Goal: Information Seeking & Learning: Compare options

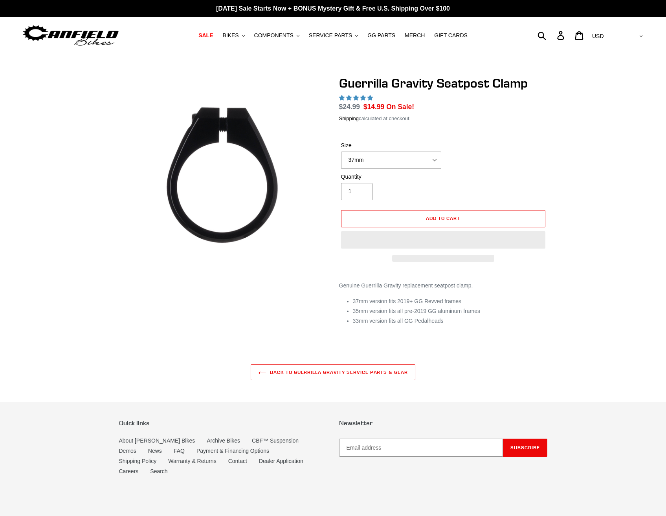
select select "highest-rating"
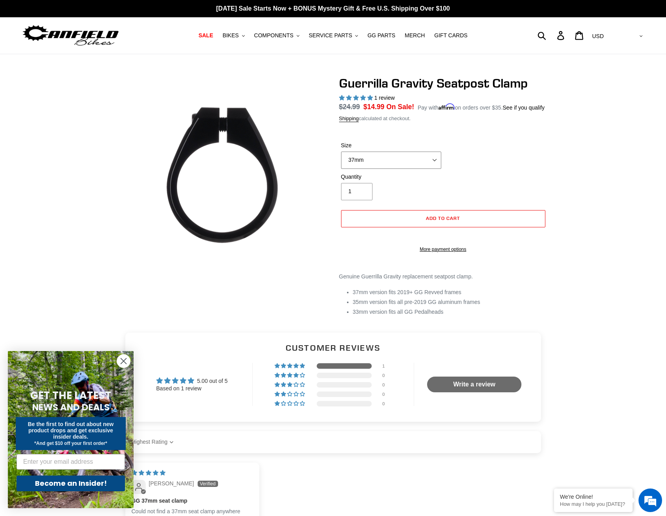
click at [436, 159] on select "37mm 35mm 33mm" at bounding box center [391, 160] width 100 height 17
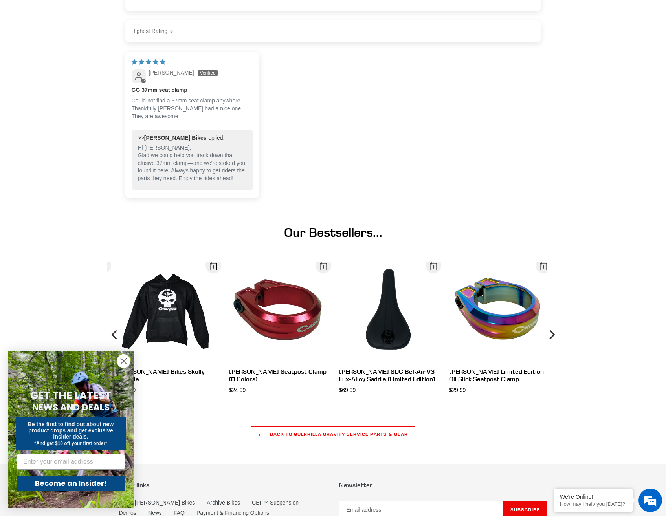
scroll to position [432, 0]
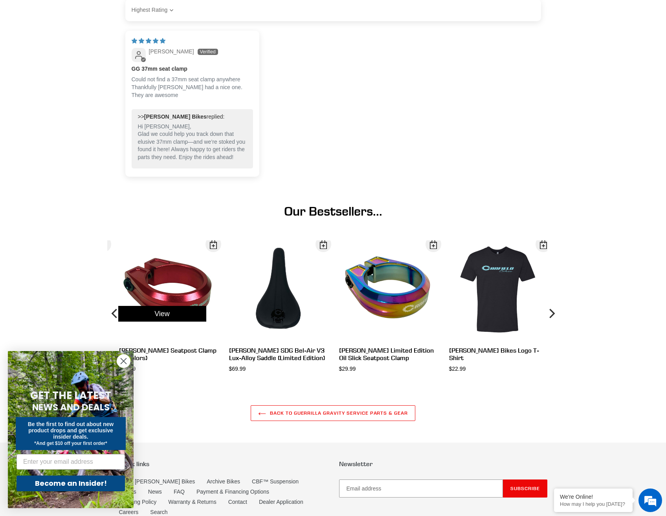
click at [163, 301] on div "View" at bounding box center [162, 313] width 110 height 147
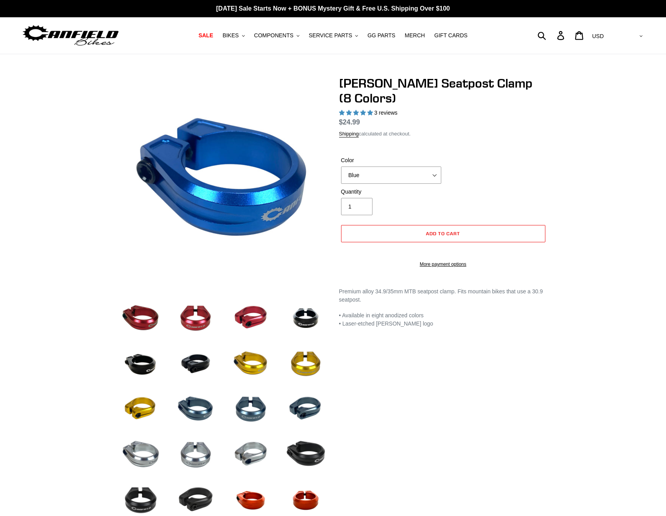
select select "highest-rating"
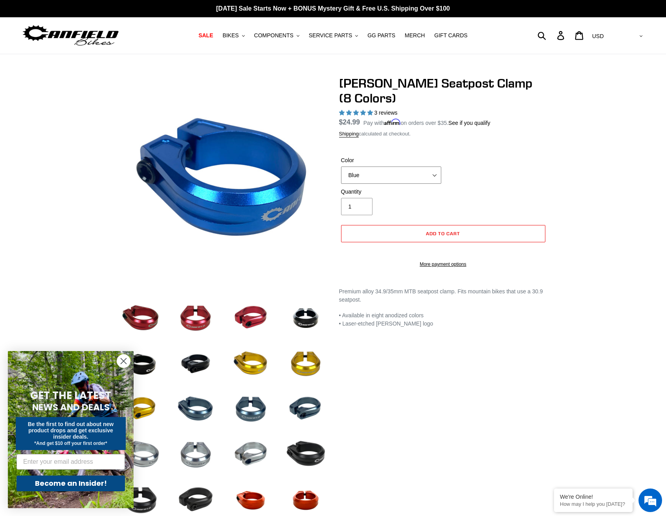
click at [388, 167] on select "Blue Black Gold Grey Red Silver Stealth Black Orange" at bounding box center [391, 175] width 100 height 17
select select "Grey"
click at [341, 167] on select "Blue Black Gold Grey Red Silver Stealth Black Orange" at bounding box center [391, 175] width 100 height 17
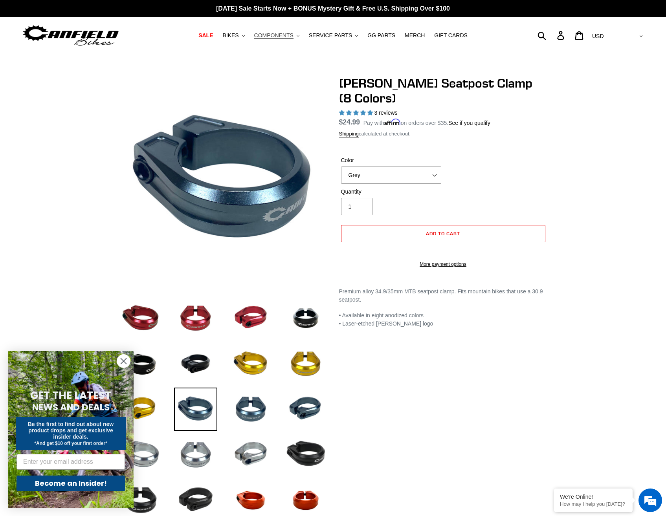
click at [287, 39] on span "COMPONENTS" at bounding box center [273, 35] width 39 height 7
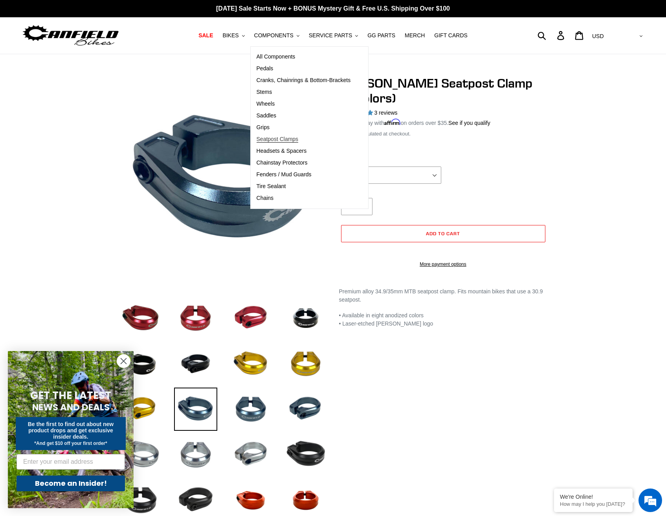
click at [294, 136] on span "Seatpost Clamps" at bounding box center [278, 139] width 42 height 7
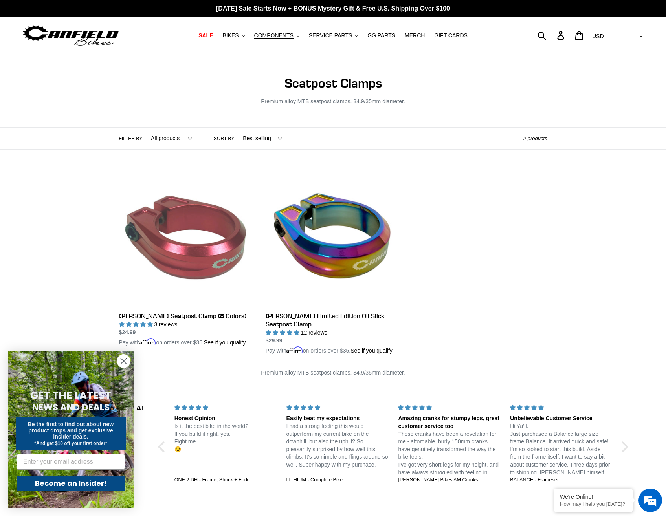
click at [170, 253] on link "[PERSON_NAME] Seatpost Clamp (8 Colors)" at bounding box center [186, 259] width 135 height 176
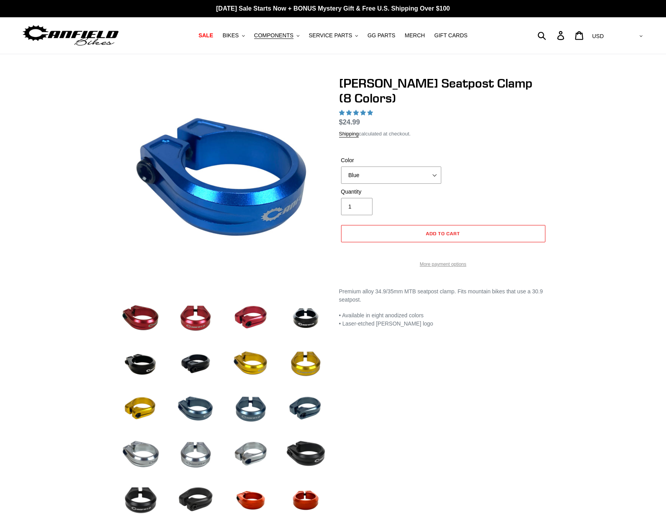
select select "highest-rating"
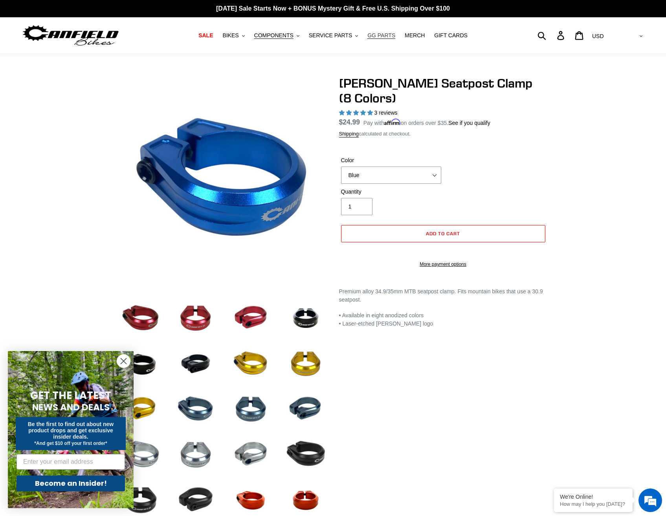
click at [383, 35] on span "GG PARTS" at bounding box center [381, 35] width 28 height 7
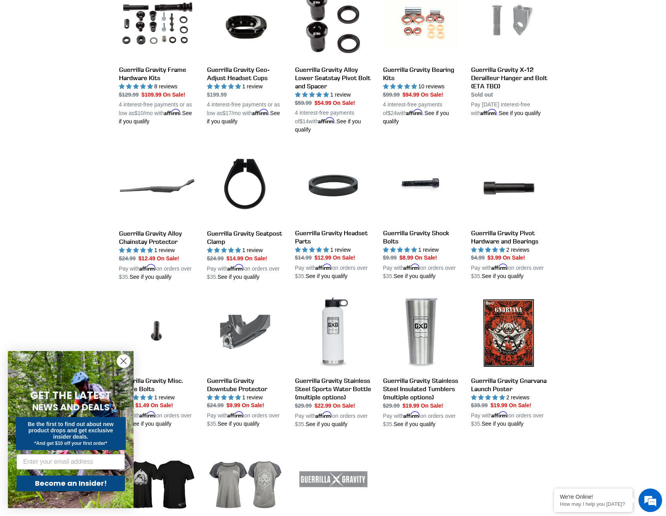
scroll to position [471, 0]
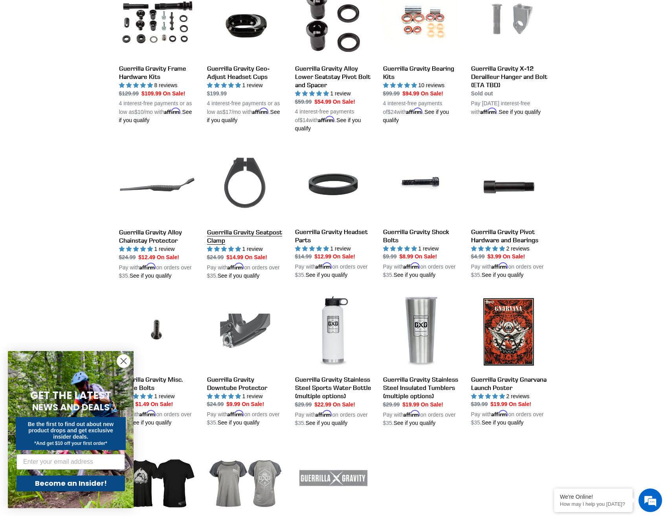
click at [242, 169] on link "Guerrilla Gravity Seatpost Clamp" at bounding box center [245, 214] width 76 height 134
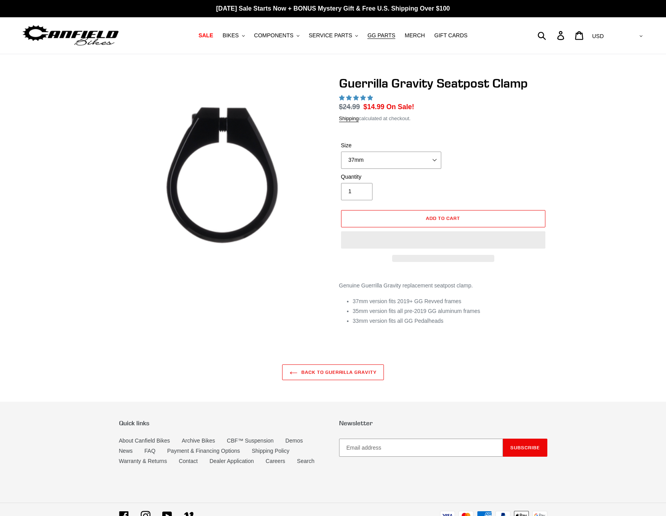
select select "highest-rating"
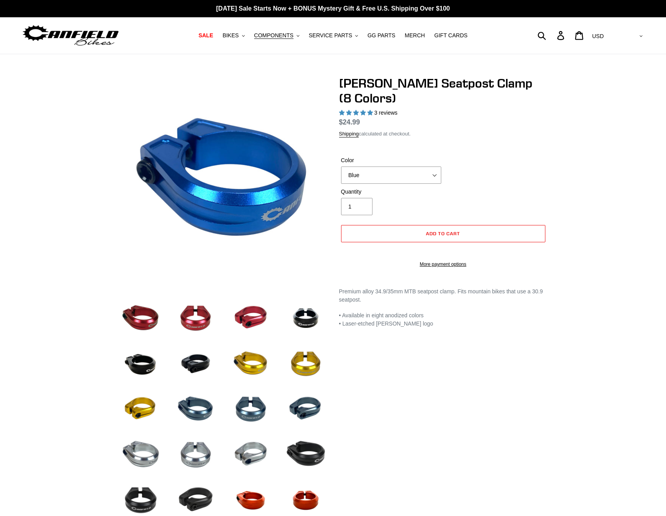
select select "highest-rating"
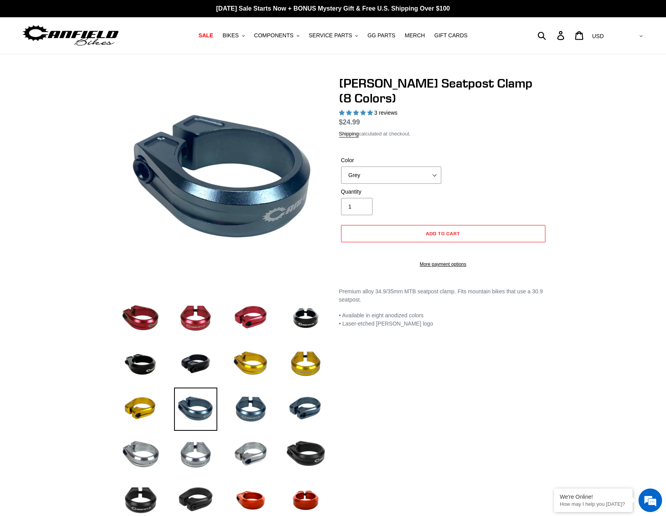
select select "highest-rating"
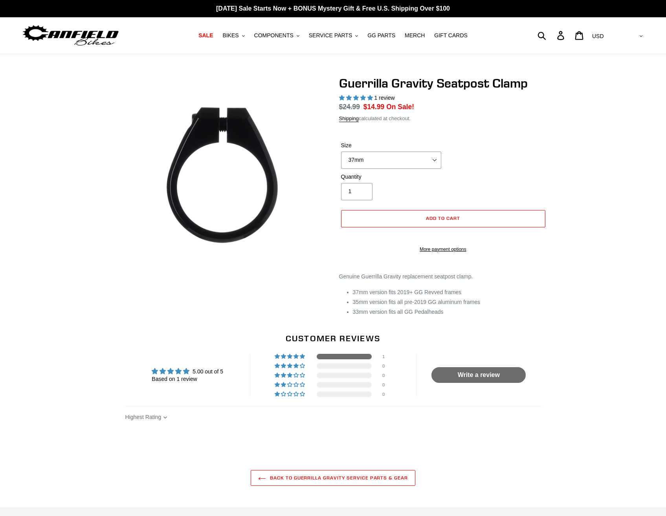
select select "highest-rating"
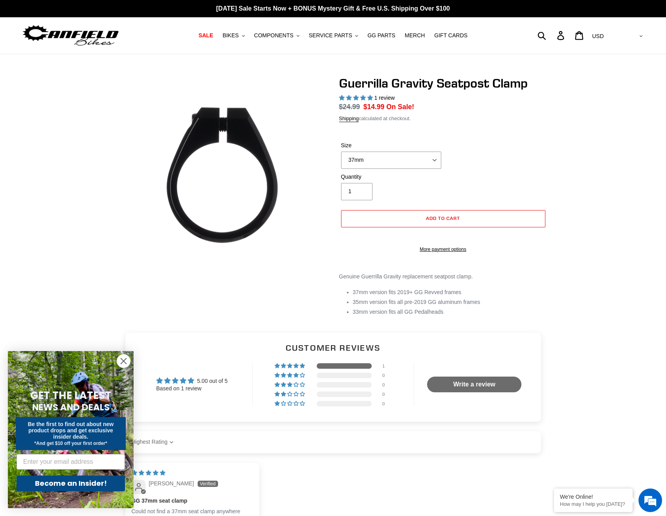
scroll to position [335, 0]
